Goal: Information Seeking & Learning: Find specific fact

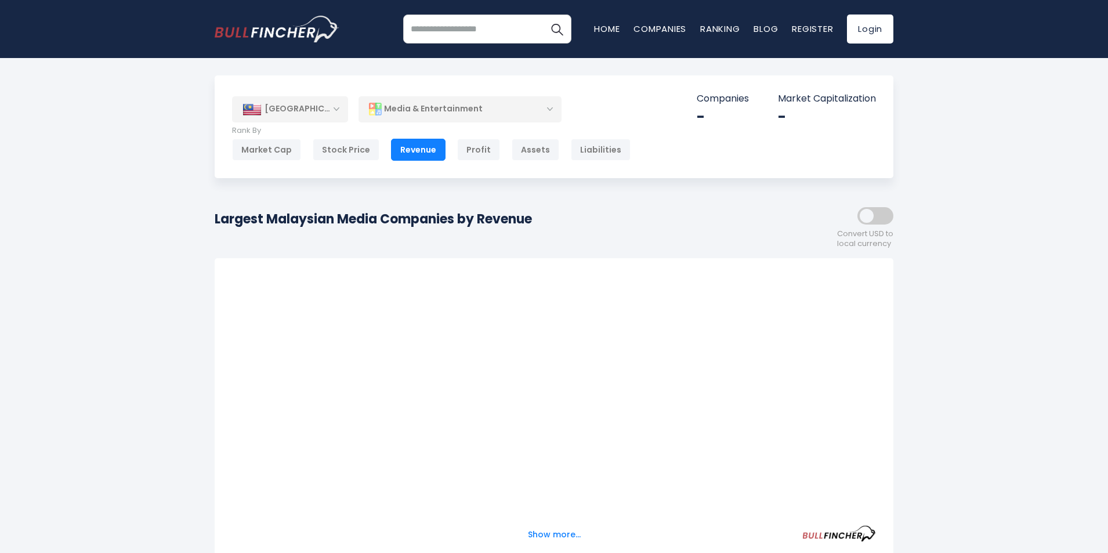
click at [339, 205] on div "Largest Malaysian Media Companies by Revenue Convert USD to local currency" at bounding box center [554, 223] width 679 height 50
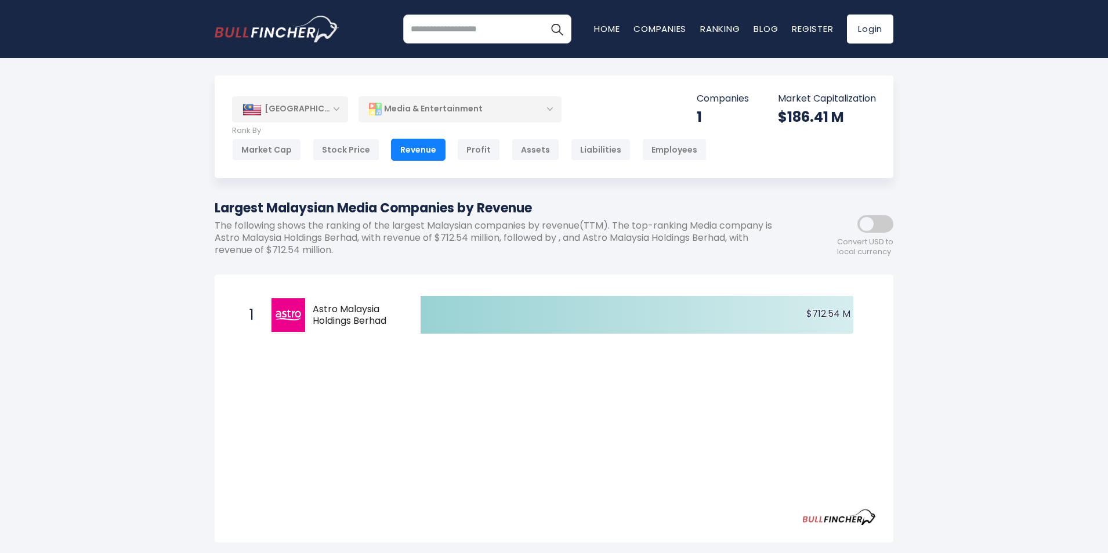
click at [432, 383] on div "Created with Highcharts 12.1.2 $712.54 M ​ $712.54 M 1 Astro Malaysia Holdings …" at bounding box center [554, 410] width 644 height 236
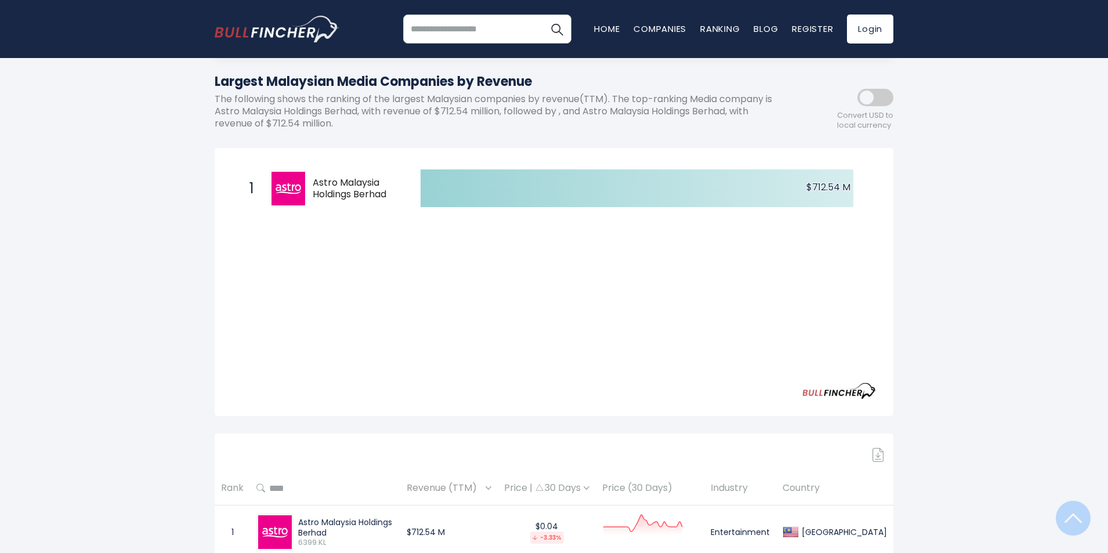
scroll to position [290, 0]
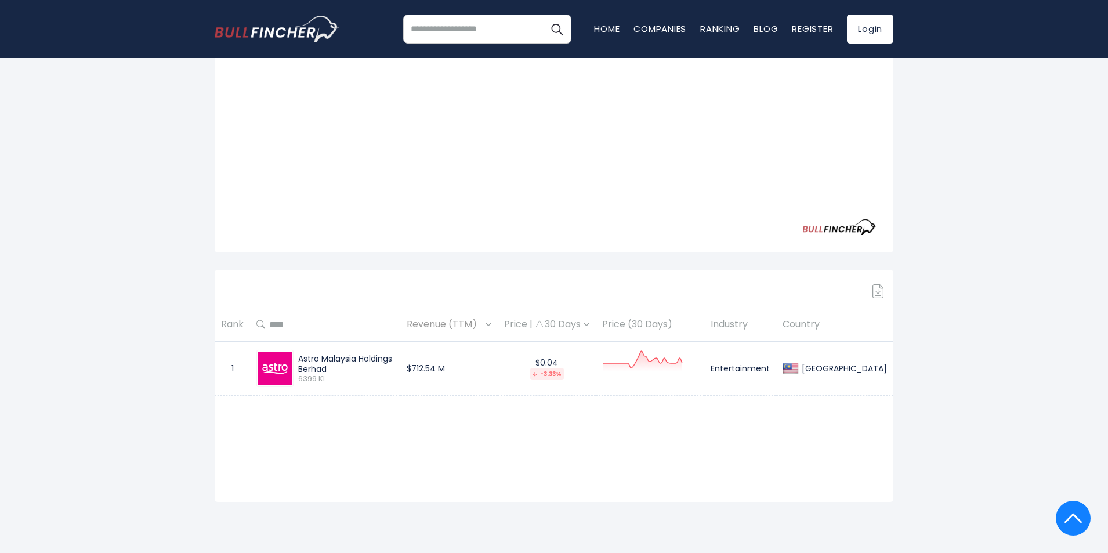
click at [327, 350] on td "Astro Malaysia Holdings Berhad 6399.KL" at bounding box center [325, 369] width 150 height 54
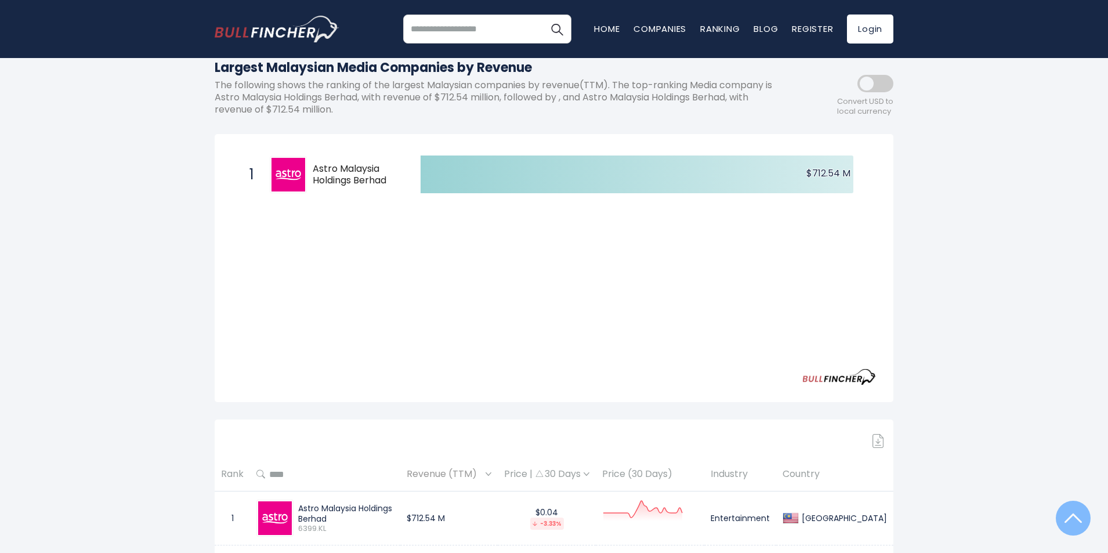
scroll to position [0, 0]
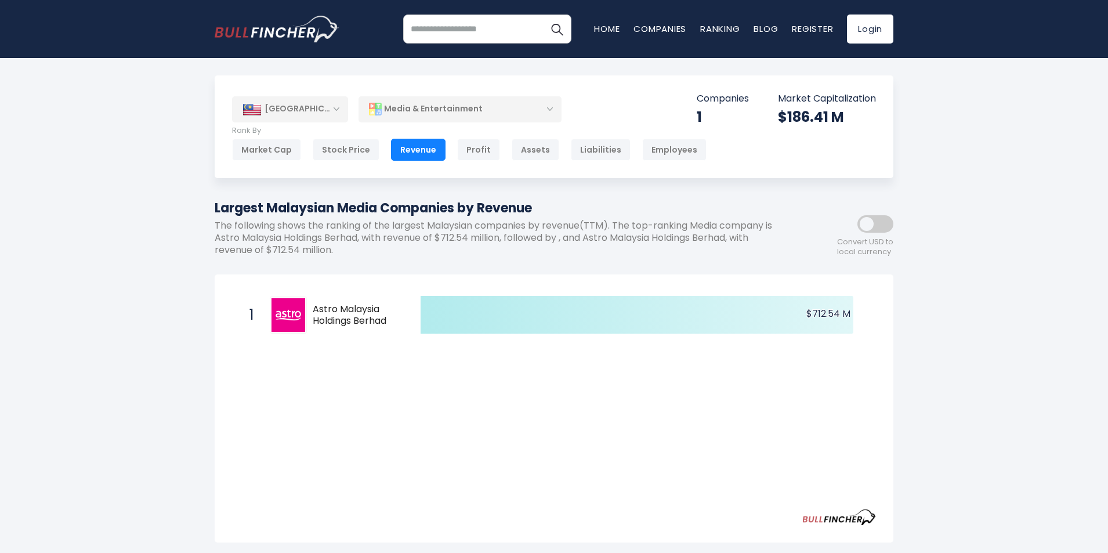
click at [432, 297] on icon at bounding box center [637, 315] width 433 height 38
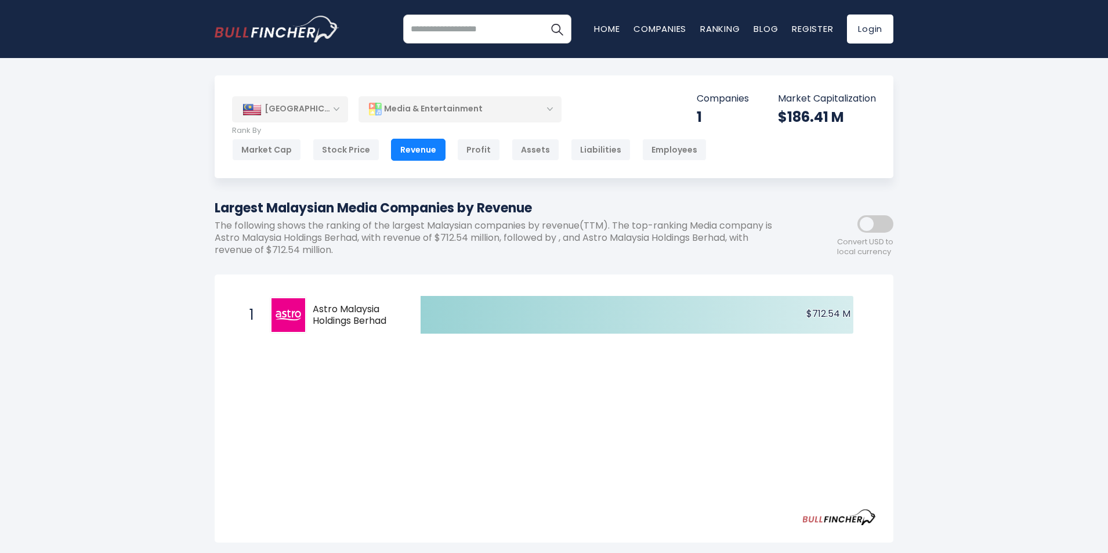
drag, startPoint x: 484, startPoint y: 367, endPoint x: 493, endPoint y: 371, distance: 10.1
click at [492, 370] on div "Created with Highcharts 12.1.2 $712.54 M ​ $712.54 M 1 Astro Malaysia Holdings …" at bounding box center [554, 410] width 644 height 236
click at [512, 377] on div "Created with Highcharts 12.1.2 $712.54 M ​ $712.54 M 1 Astro Malaysia Holdings …" at bounding box center [554, 410] width 644 height 236
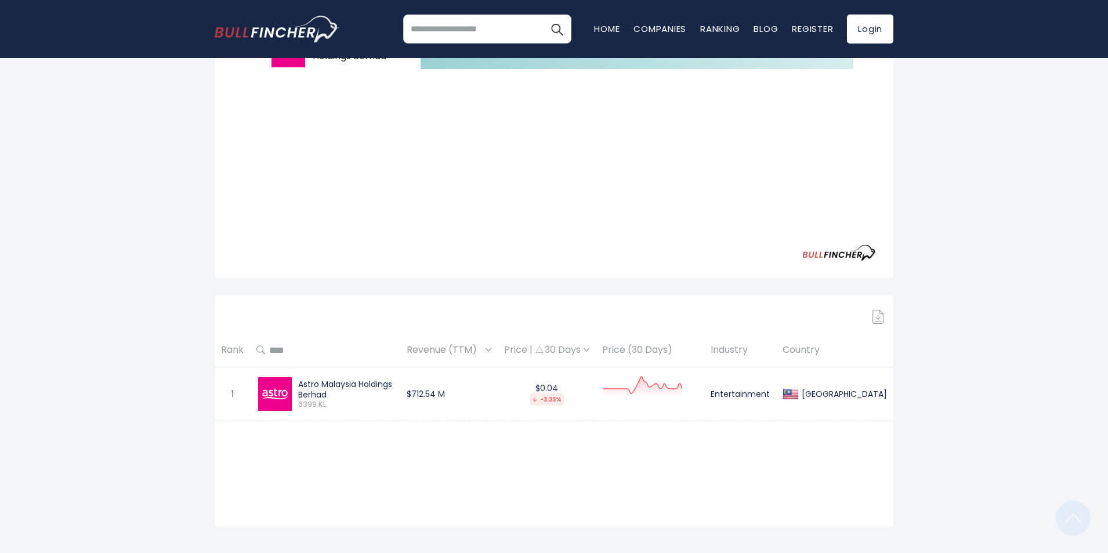
scroll to position [348, 0]
